Goal: Entertainment & Leisure: Consume media (video, audio)

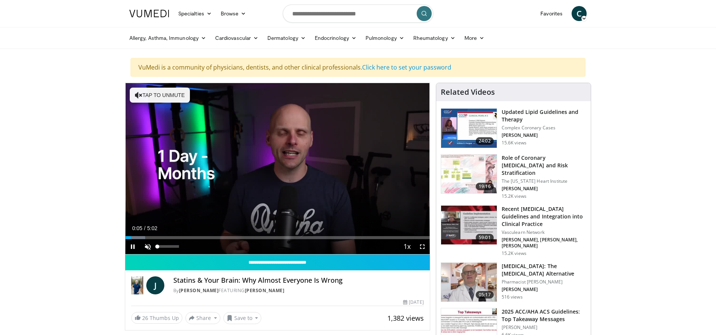
click at [147, 249] on span "Video Player" at bounding box center [147, 246] width 15 height 15
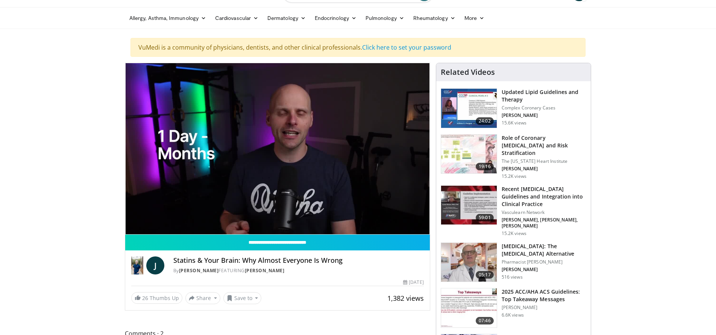
scroll to position [28, 0]
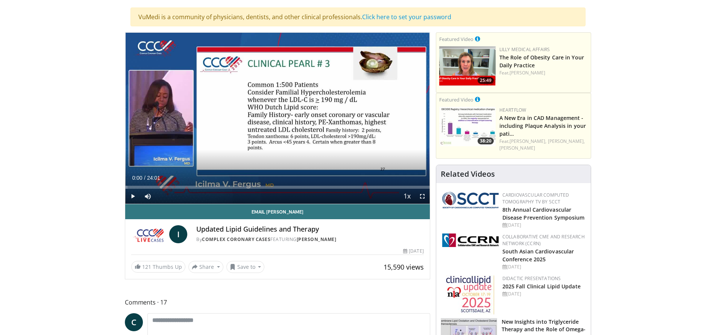
scroll to position [52, 0]
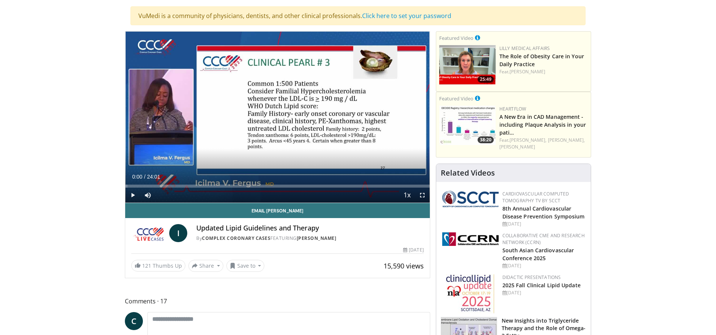
click at [187, 231] on span "I" at bounding box center [178, 233] width 18 height 18
